Goal: Navigation & Orientation: Understand site structure

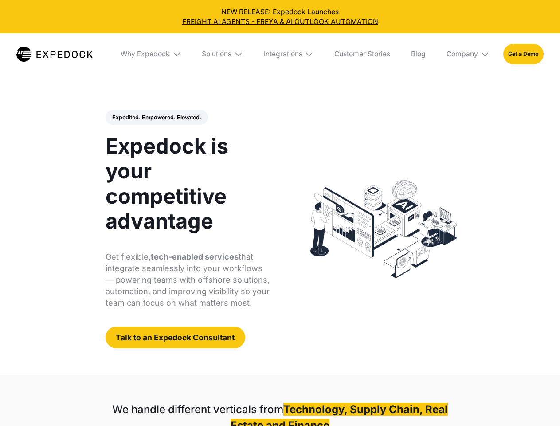
select select
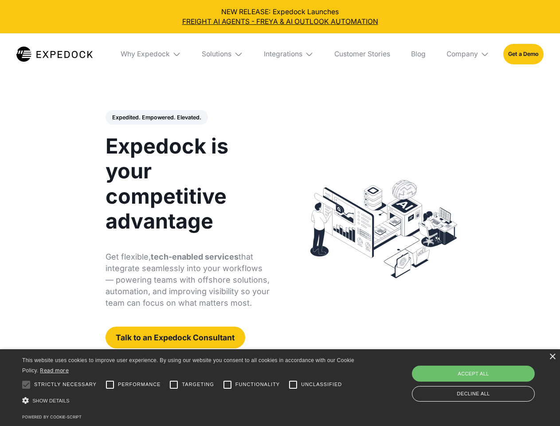
click at [280, 54] on div "Integrations" at bounding box center [283, 54] width 39 height 9
click at [151, 54] on div "Why Expedock" at bounding box center [145, 54] width 49 height 9
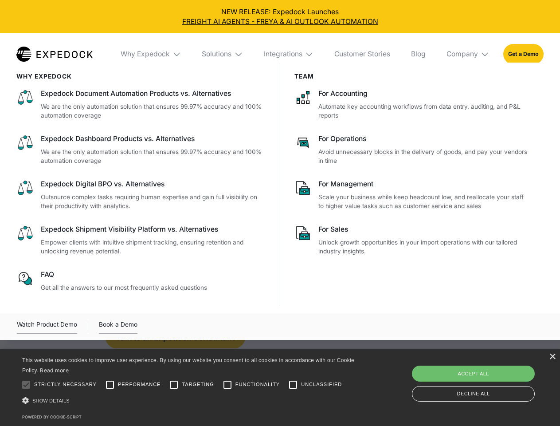
click at [223, 54] on div "Solutions" at bounding box center [217, 54] width 30 height 9
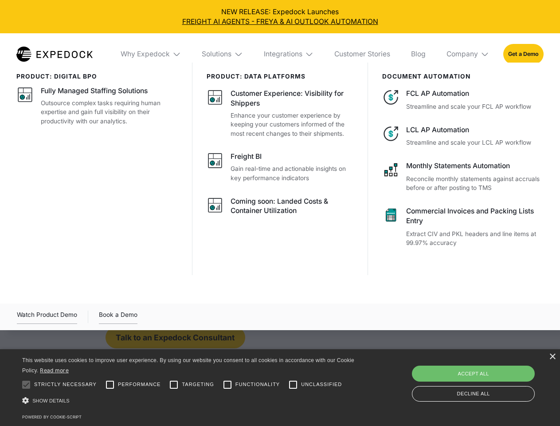
click at [289, 54] on div "Integrations" at bounding box center [283, 54] width 39 height 9
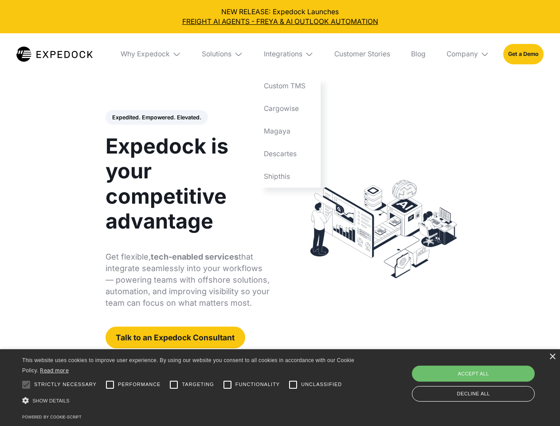
click at [468, 54] on div "Company" at bounding box center [461, 54] width 31 height 9
click at [156, 117] on div "Expedited. Empowered. Elevated. Automate Freight Document Extraction at 99.97% …" at bounding box center [188, 229] width 164 height 239
click at [26, 384] on div at bounding box center [26, 385] width 18 height 18
click at [110, 384] on input "Performance" at bounding box center [110, 385] width 18 height 18
checkbox input "true"
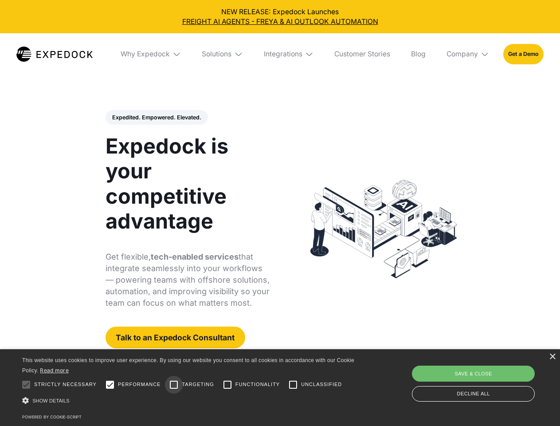
click at [174, 384] on input "Targeting" at bounding box center [174, 385] width 18 height 18
checkbox input "true"
click at [227, 384] on input "Functionality" at bounding box center [228, 385] width 18 height 18
checkbox input "true"
